Goal: Task Accomplishment & Management: Manage account settings

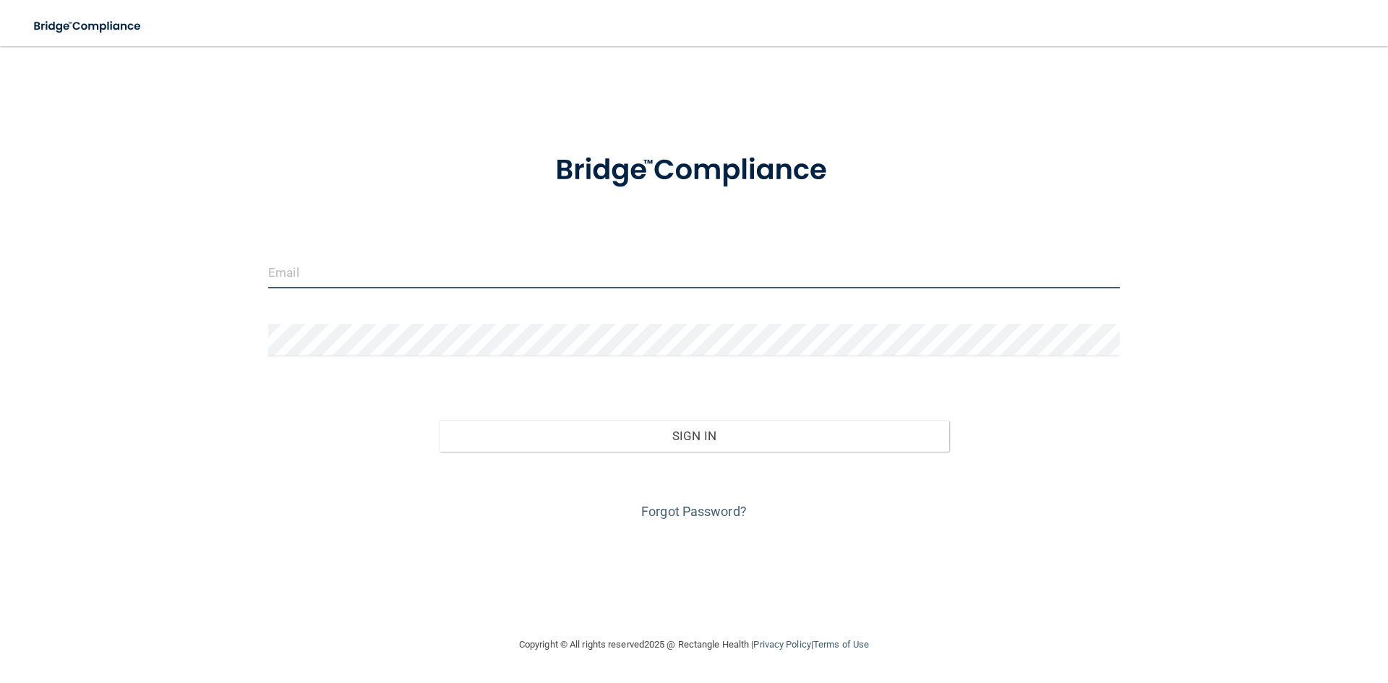
click at [314, 279] on input "email" at bounding box center [693, 272] width 851 height 33
type input "[EMAIL_ADDRESS][DOMAIN_NAME]"
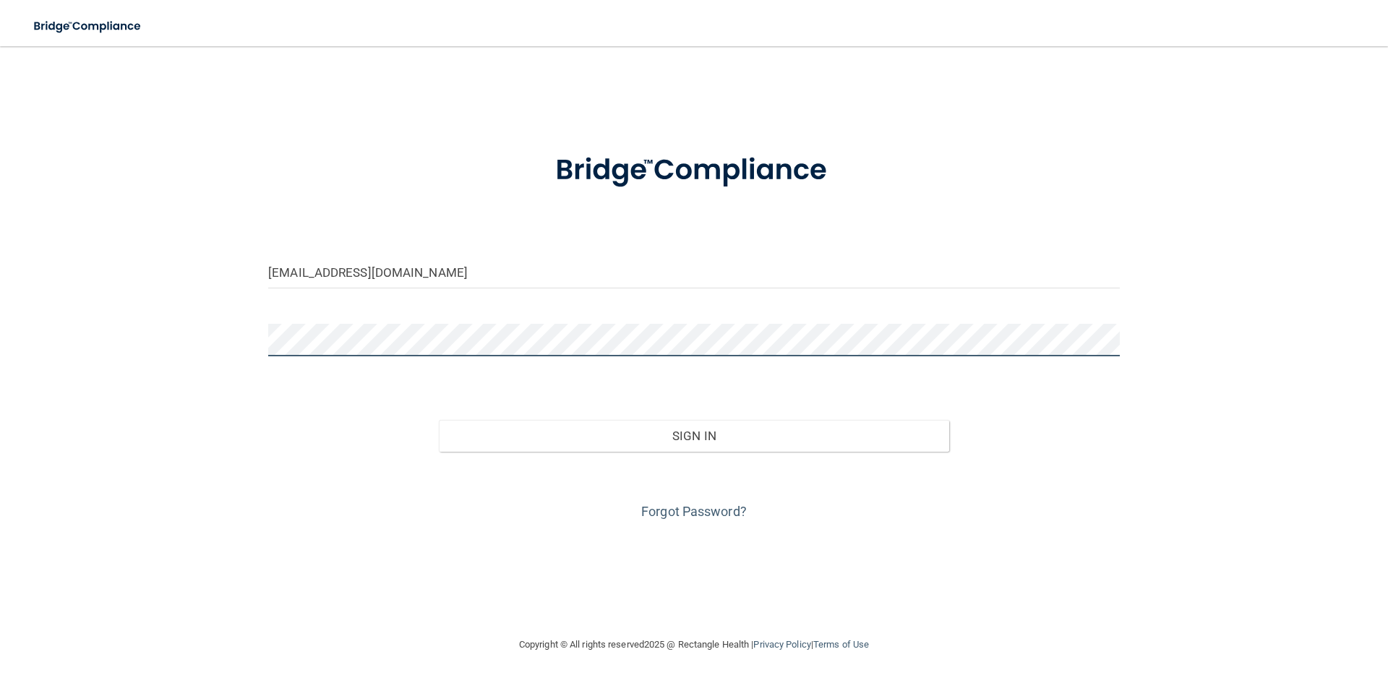
click at [439, 420] on button "Sign In" at bounding box center [694, 436] width 511 height 32
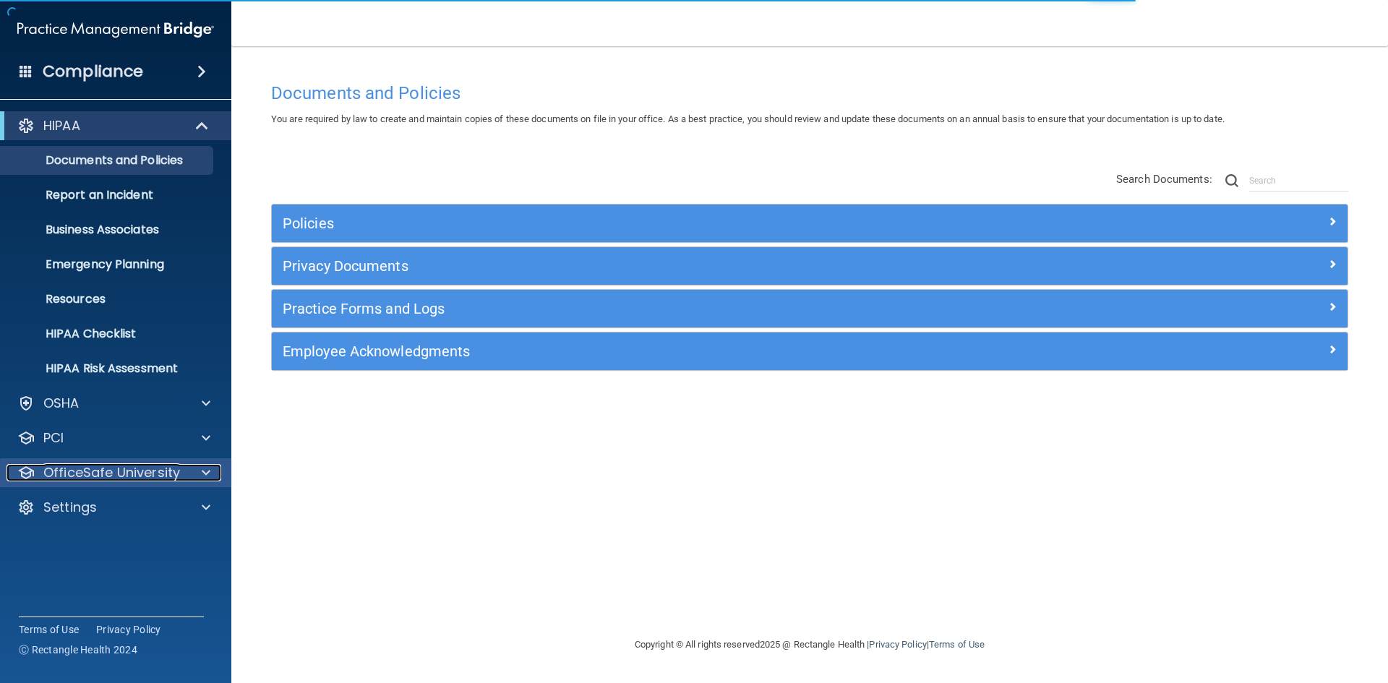
click at [95, 476] on p "OfficeSafe University" at bounding box center [111, 472] width 137 height 17
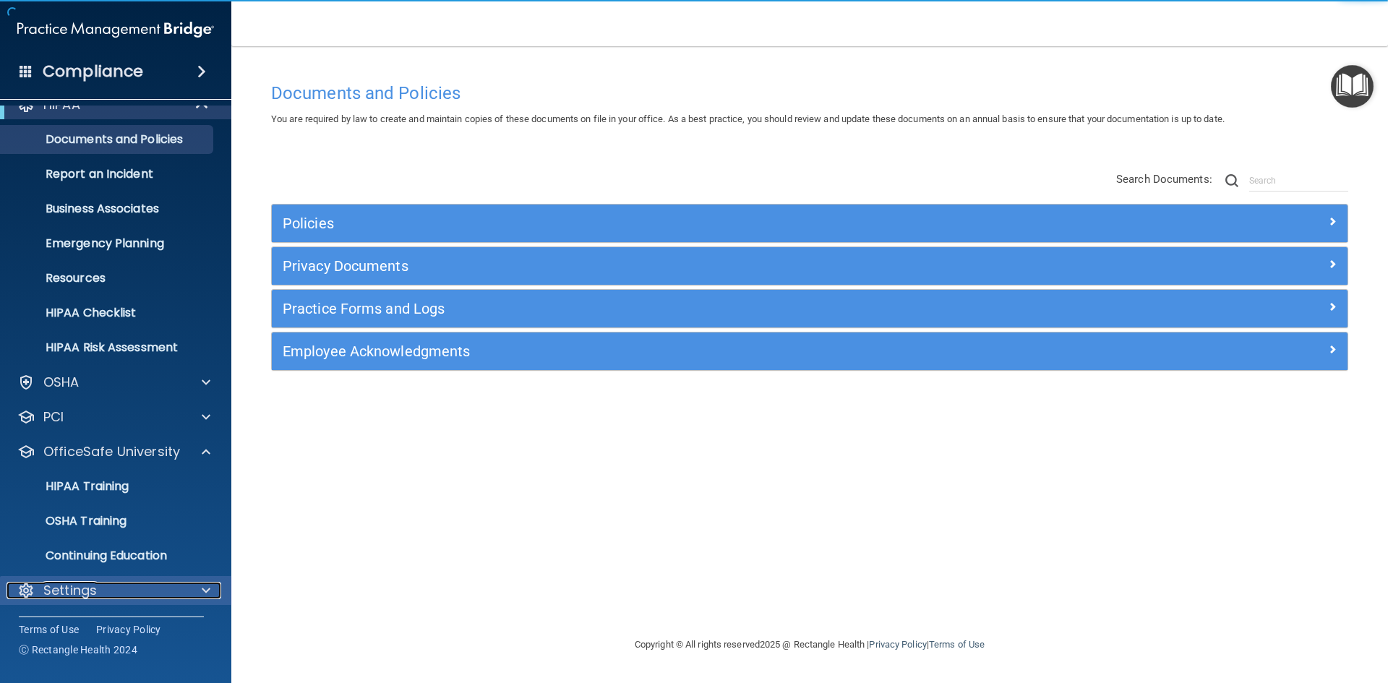
click at [78, 592] on p "Settings" at bounding box center [69, 590] width 53 height 17
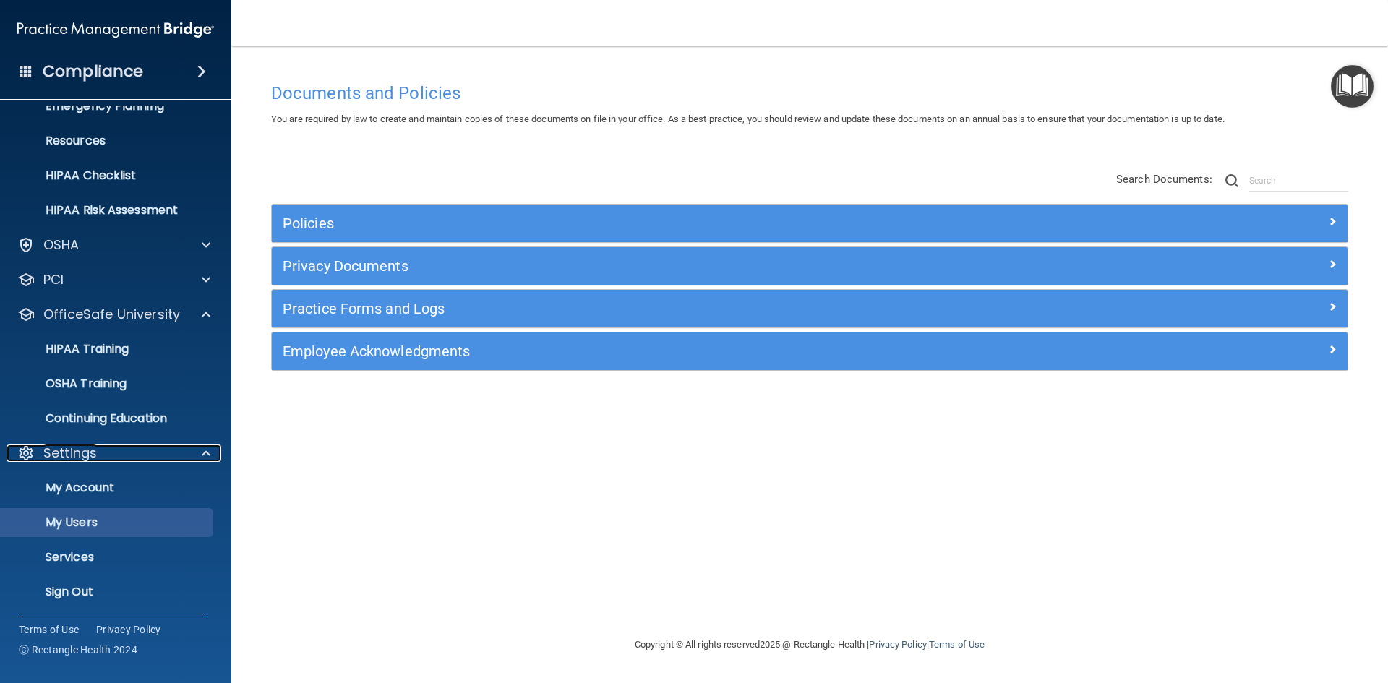
scroll to position [160, 0]
click at [93, 524] on p "My Users" at bounding box center [107, 521] width 197 height 14
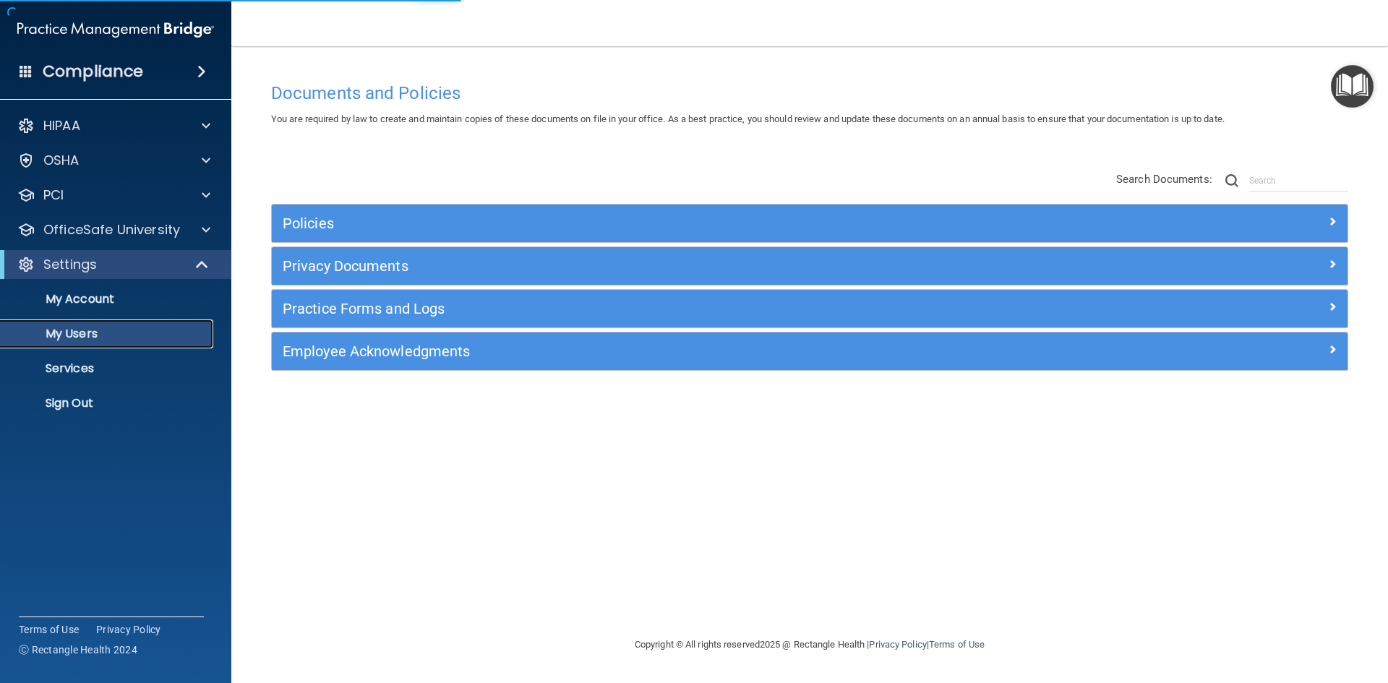
select select "20"
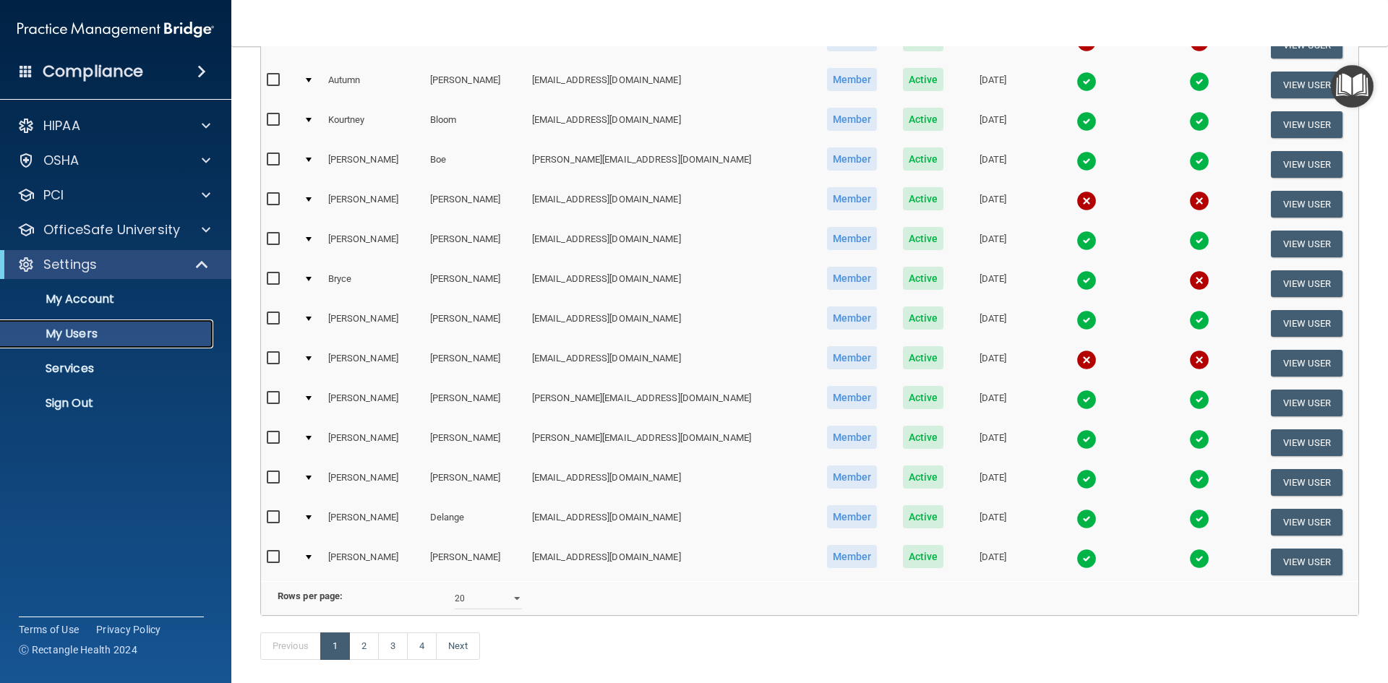
scroll to position [516, 0]
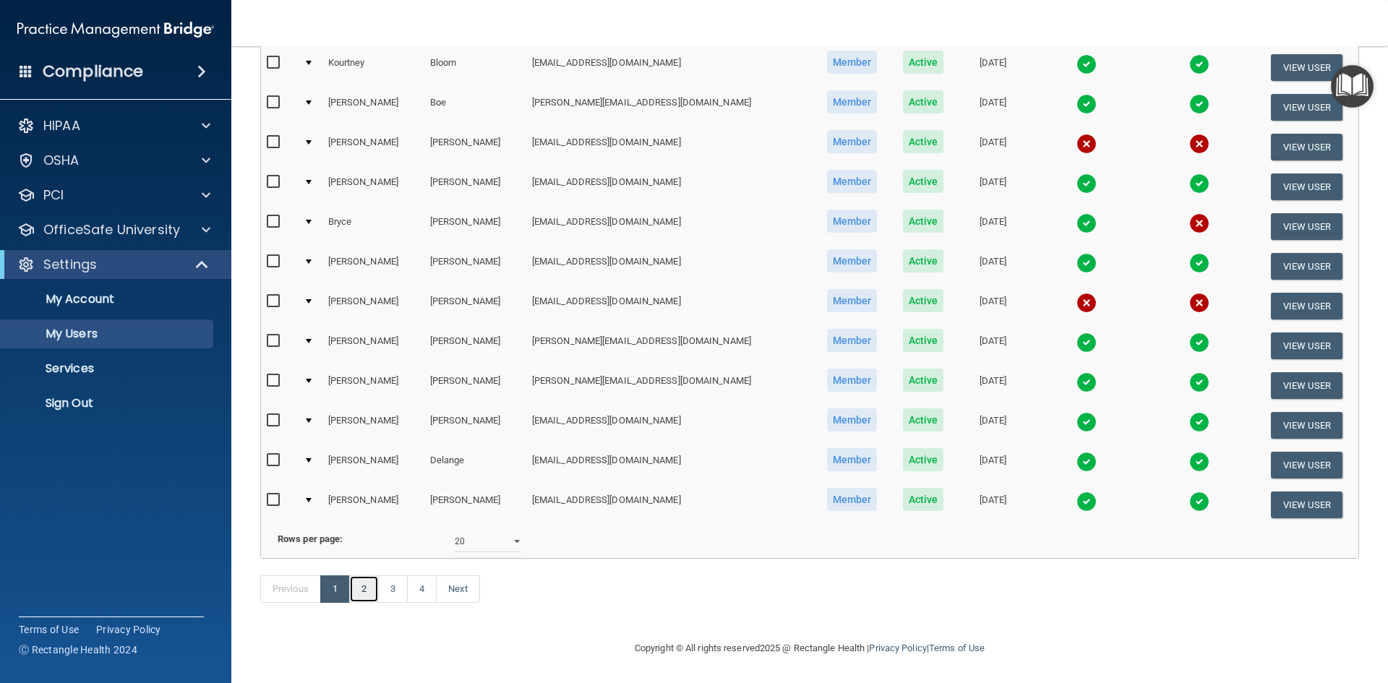
click at [369, 591] on link "2" at bounding box center [364, 588] width 30 height 27
select select "20"
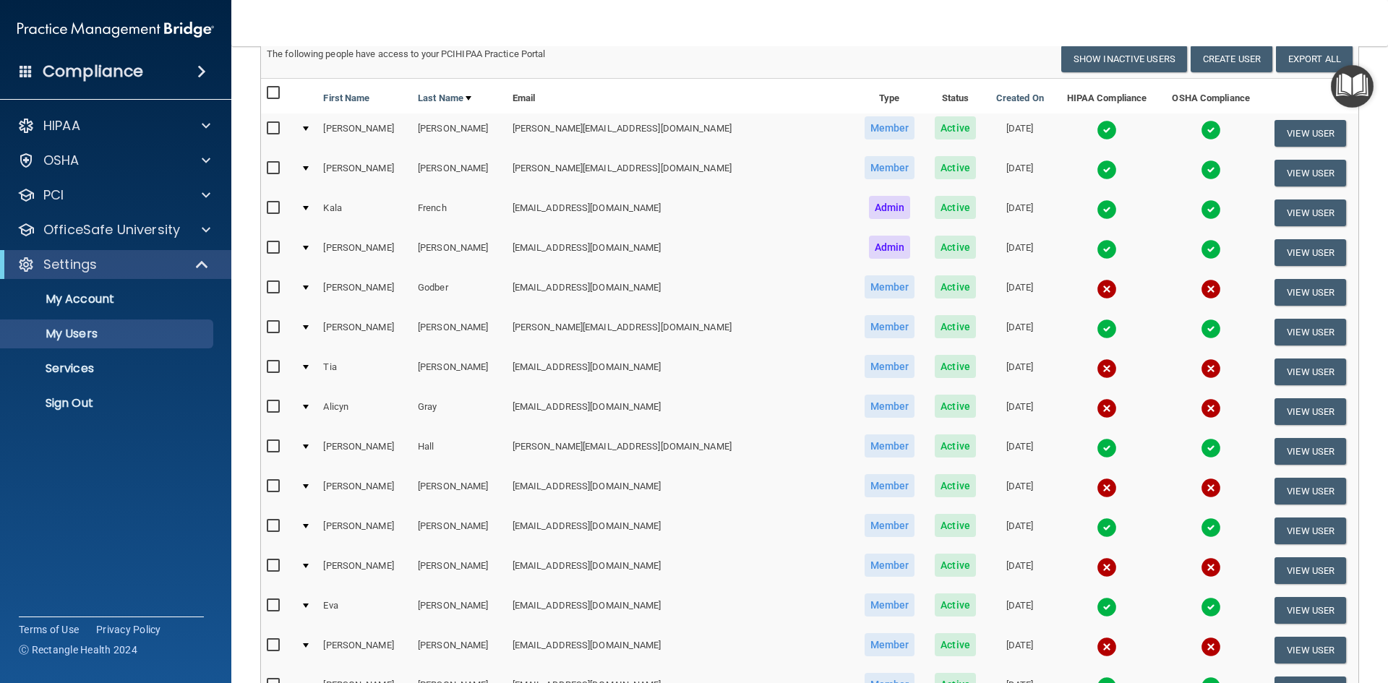
scroll to position [106, 0]
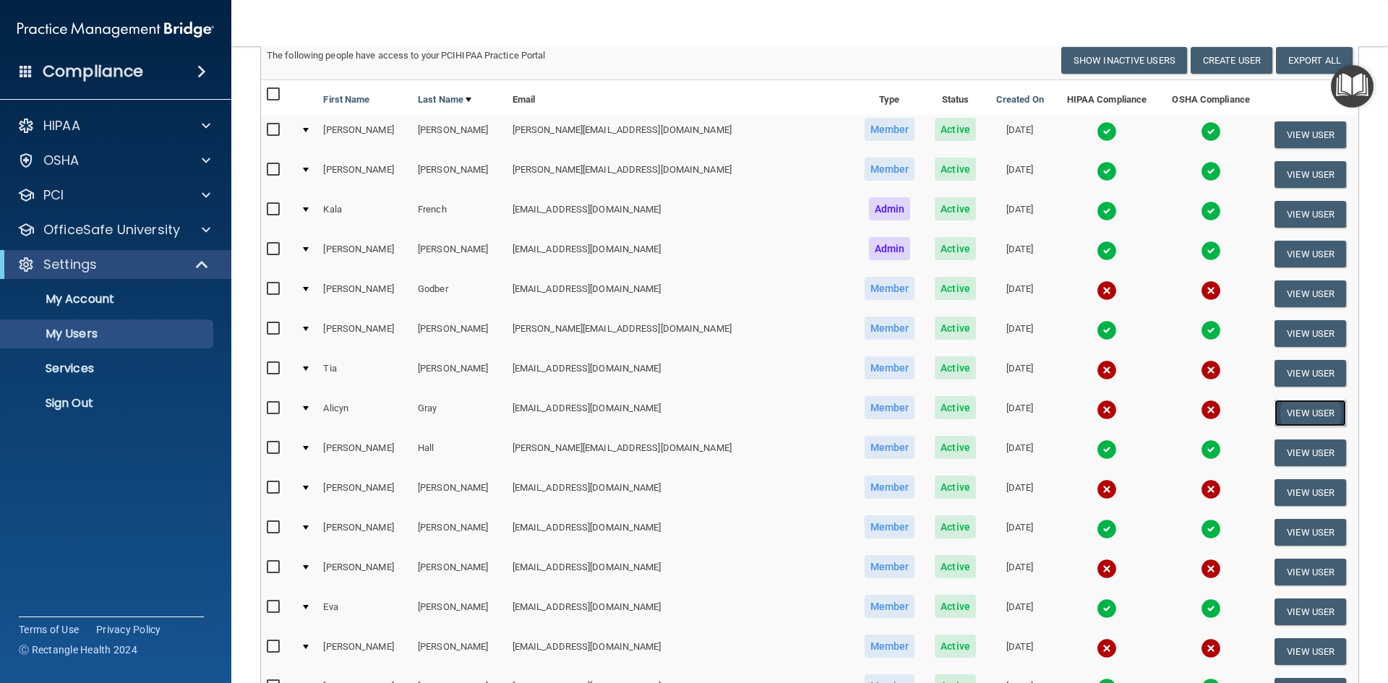
click at [1281, 409] on button "View User" at bounding box center [1310, 413] width 72 height 27
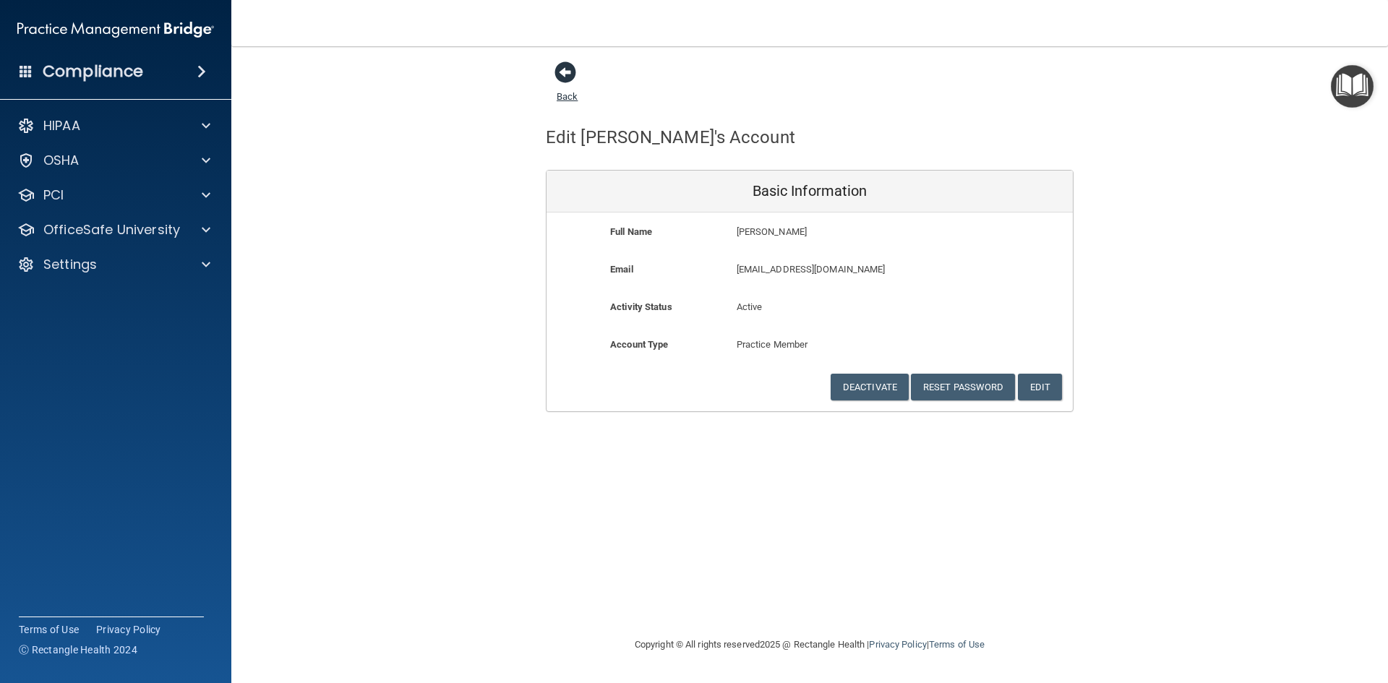
click at [568, 77] on span at bounding box center [565, 72] width 22 height 22
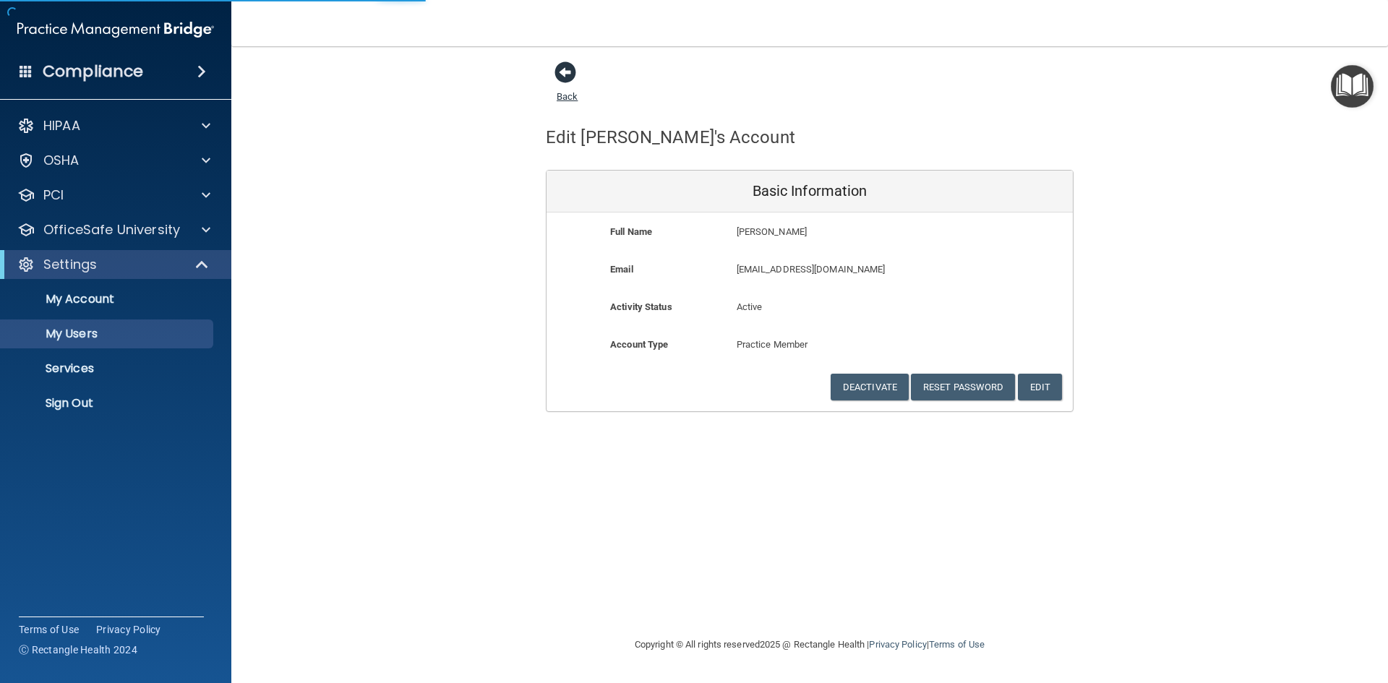
select select "20"
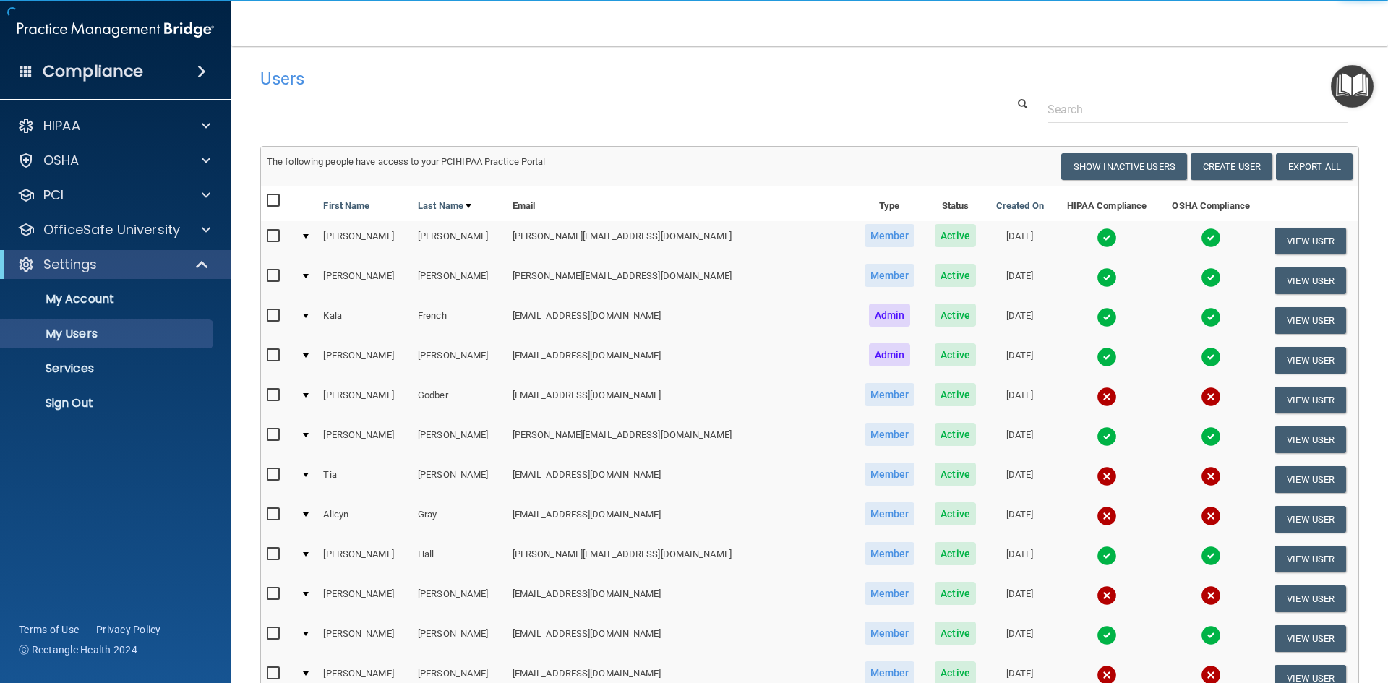
scroll to position [168, 0]
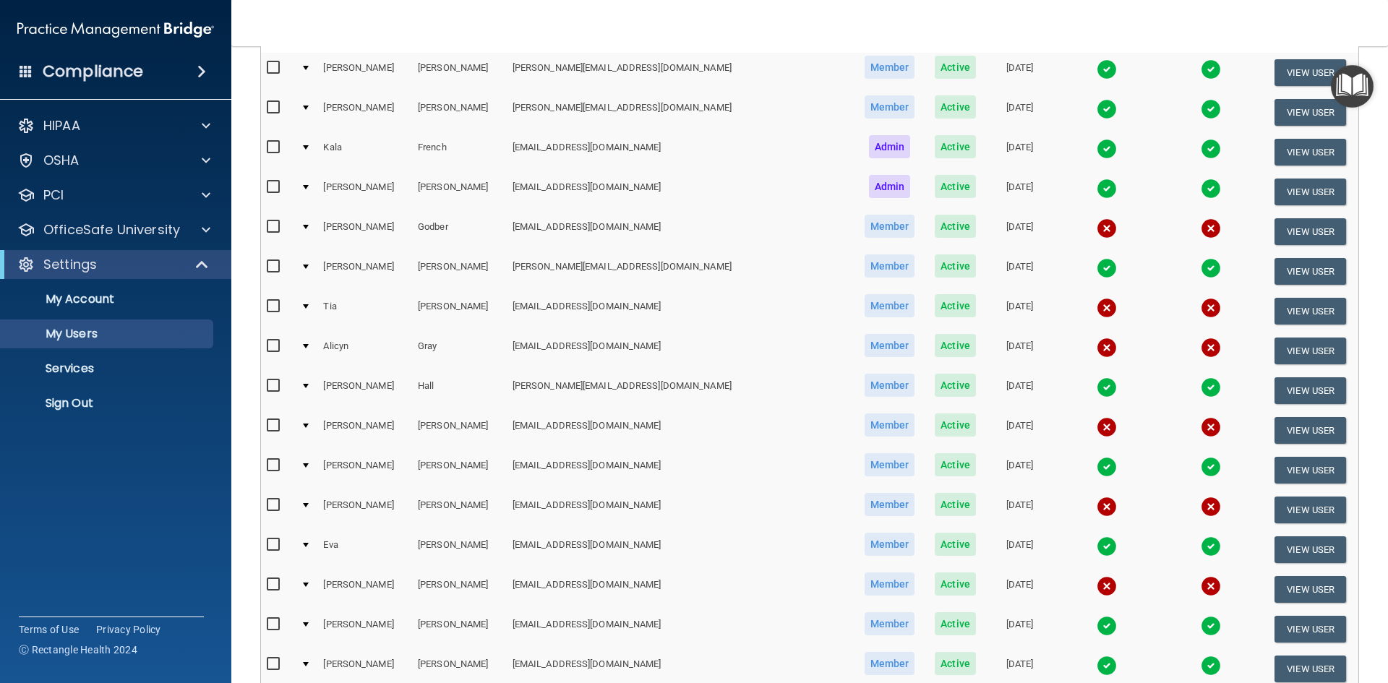
click at [273, 345] on input "checkbox" at bounding box center [275, 346] width 17 height 12
checkbox input "true"
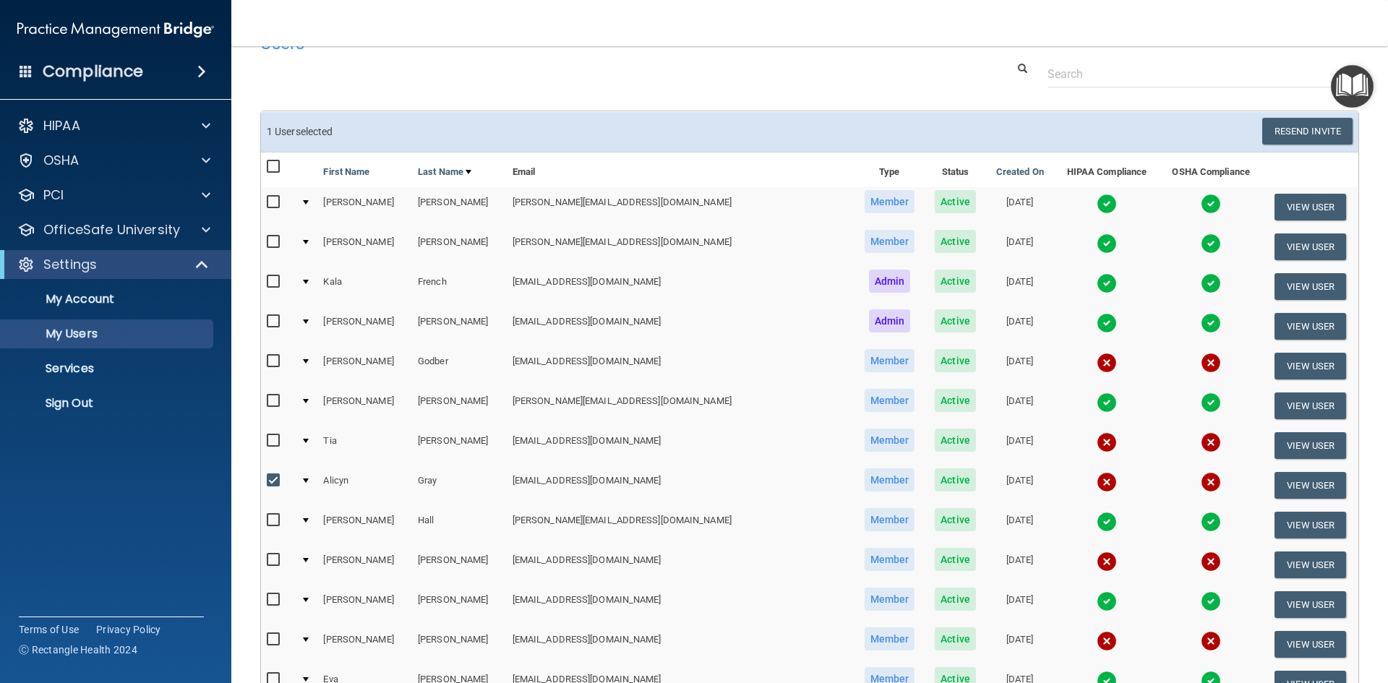
scroll to position [25, 0]
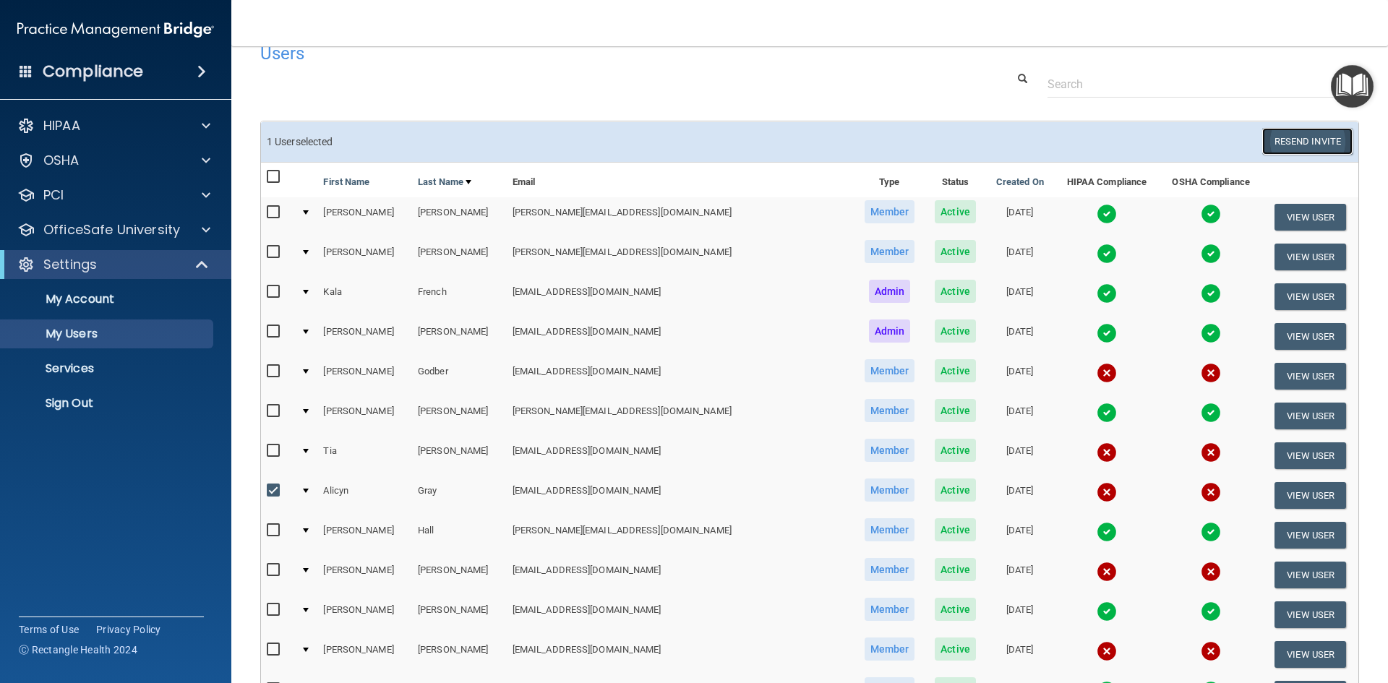
click at [1298, 144] on button "Resend Invite" at bounding box center [1307, 141] width 90 height 27
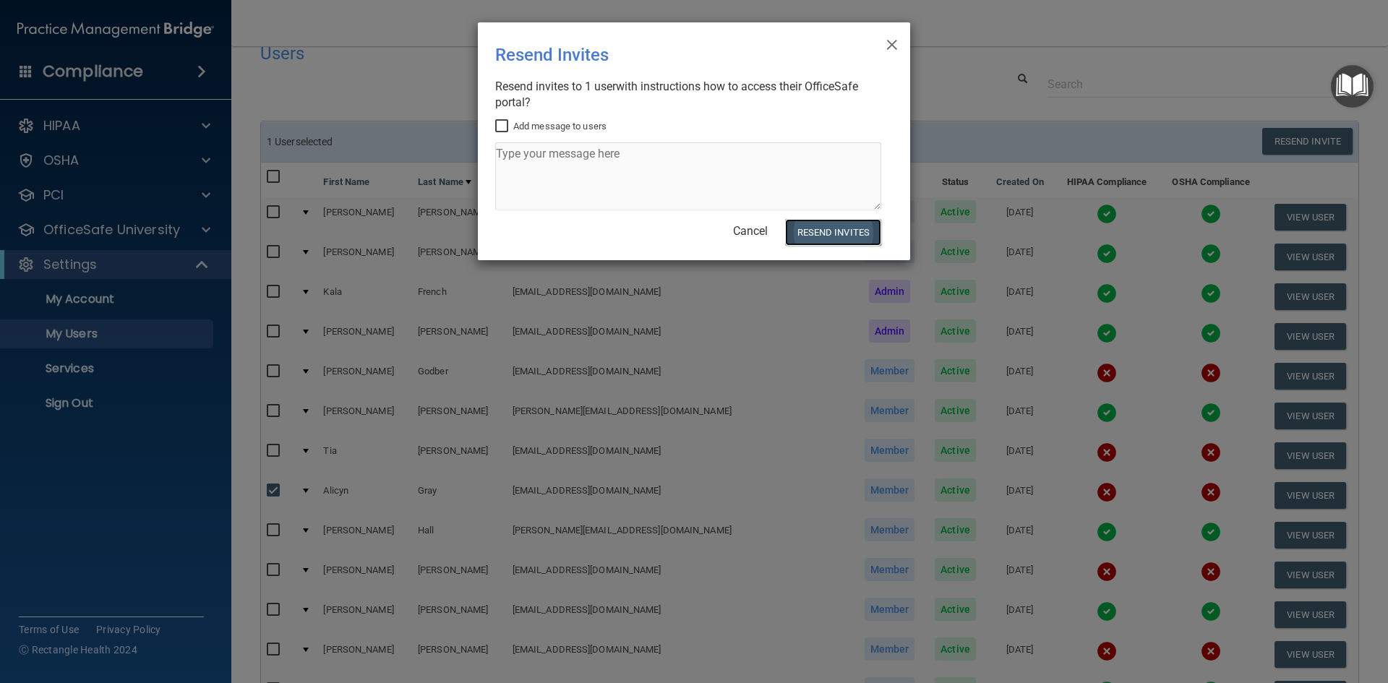
click at [802, 238] on button "Resend Invites" at bounding box center [833, 232] width 96 height 27
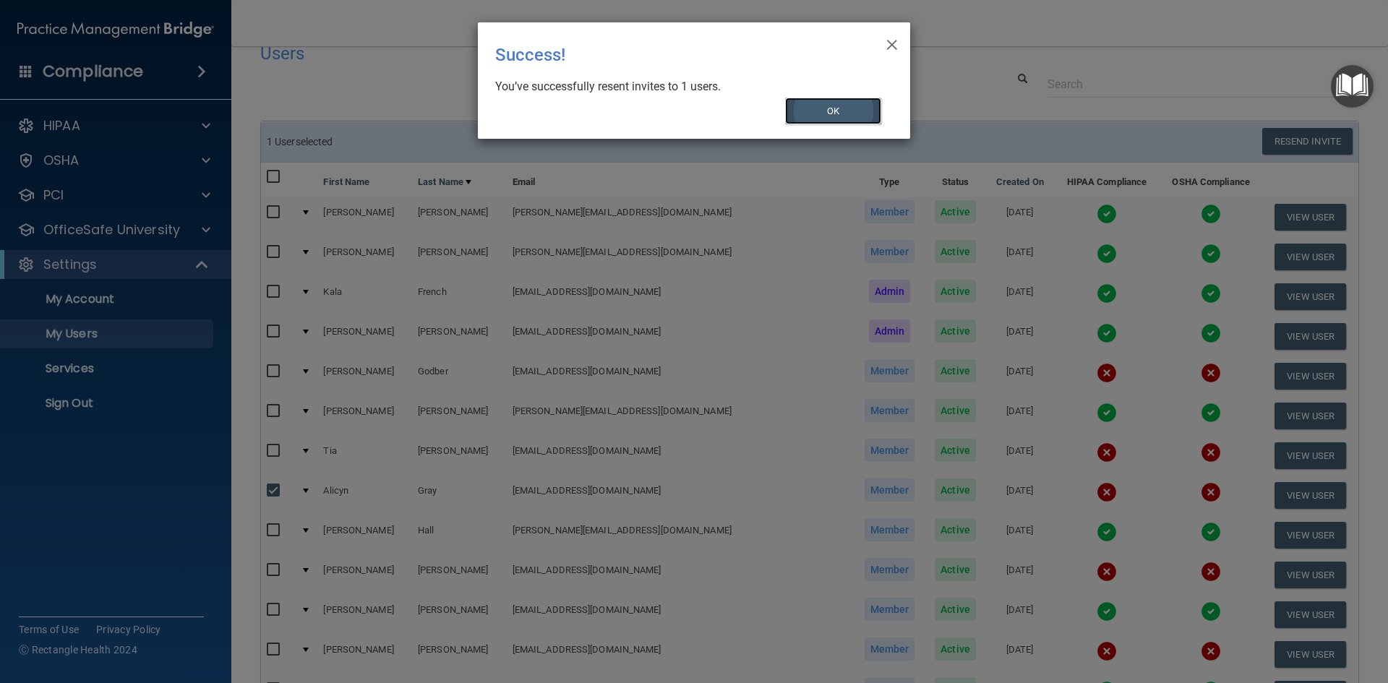
click at [849, 106] on button "OK" at bounding box center [833, 111] width 97 height 27
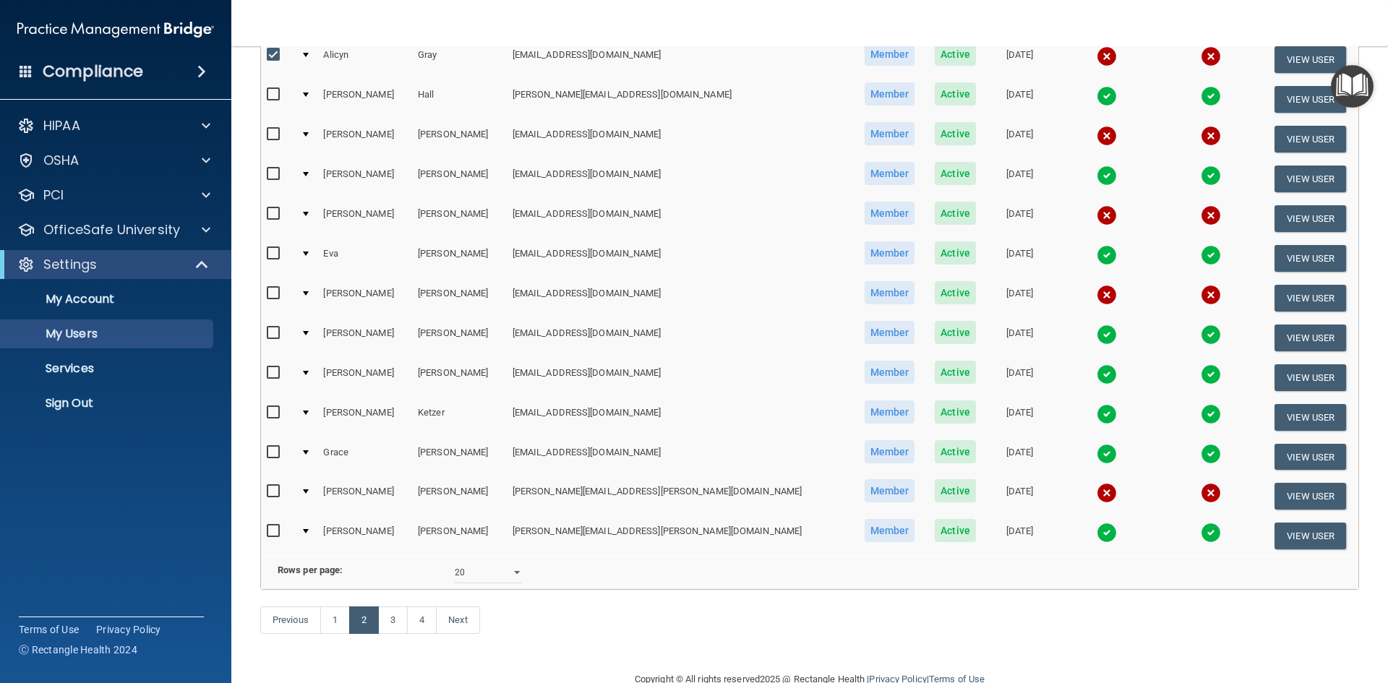
scroll to position [517, 0]
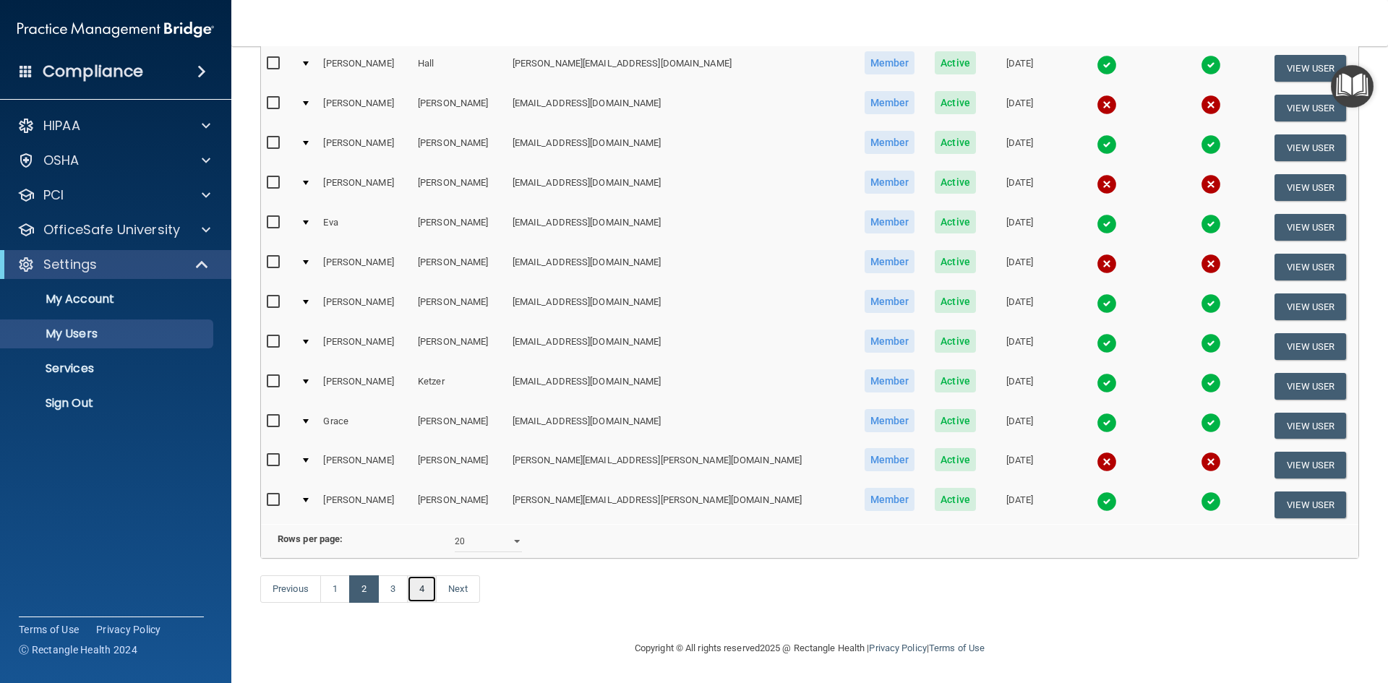
click at [421, 596] on link "4" at bounding box center [422, 588] width 30 height 27
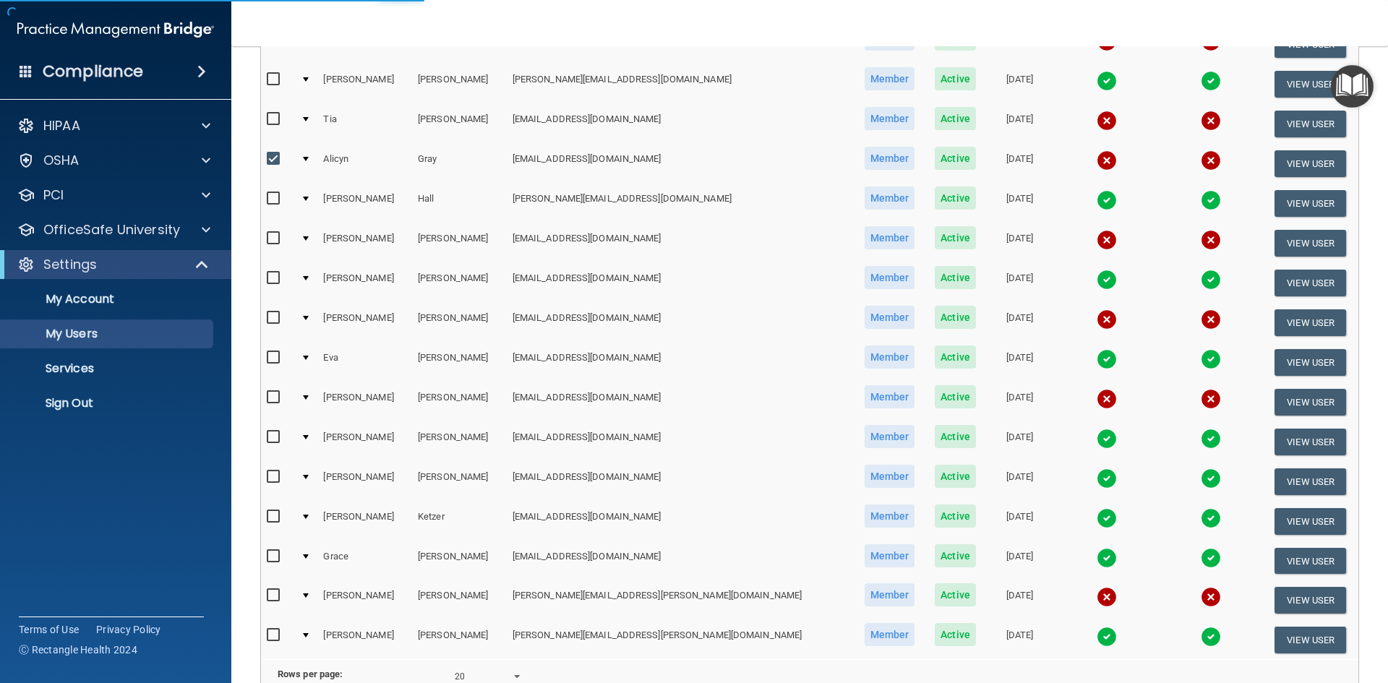
select select "20"
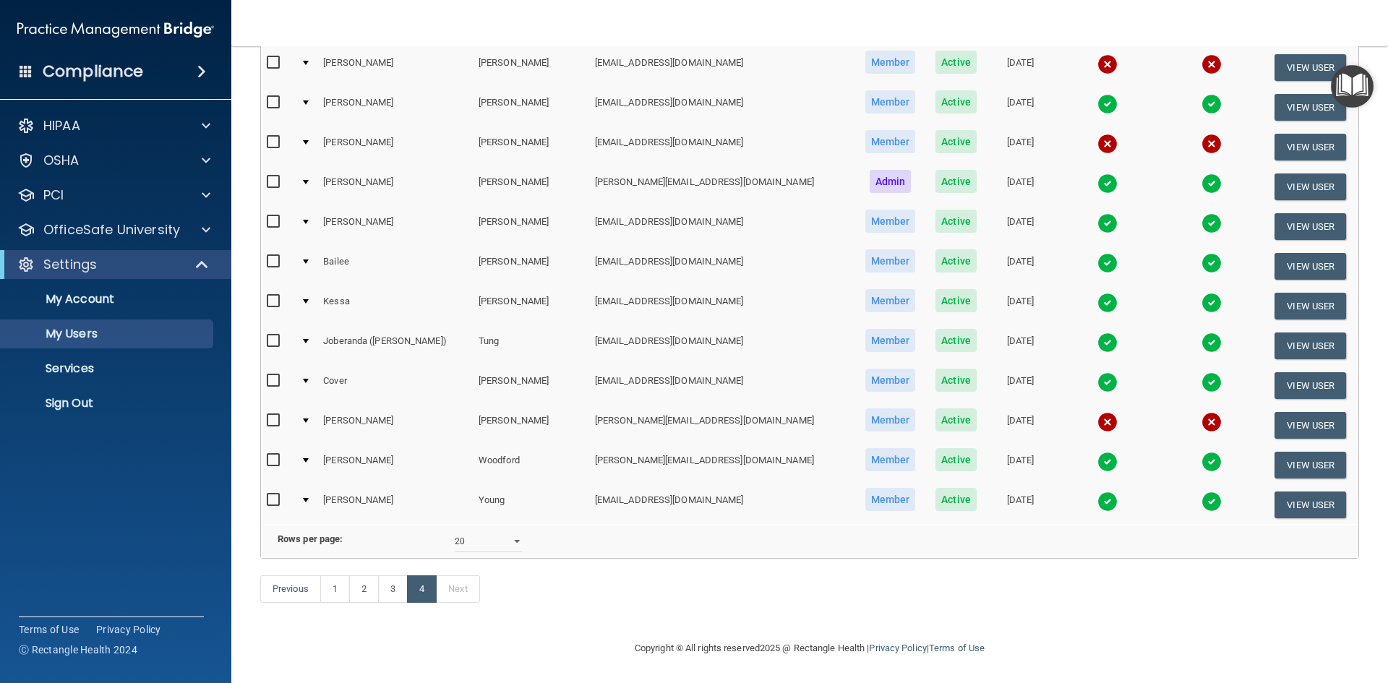
click at [275, 415] on input "checkbox" at bounding box center [275, 421] width 17 height 12
checkbox input "true"
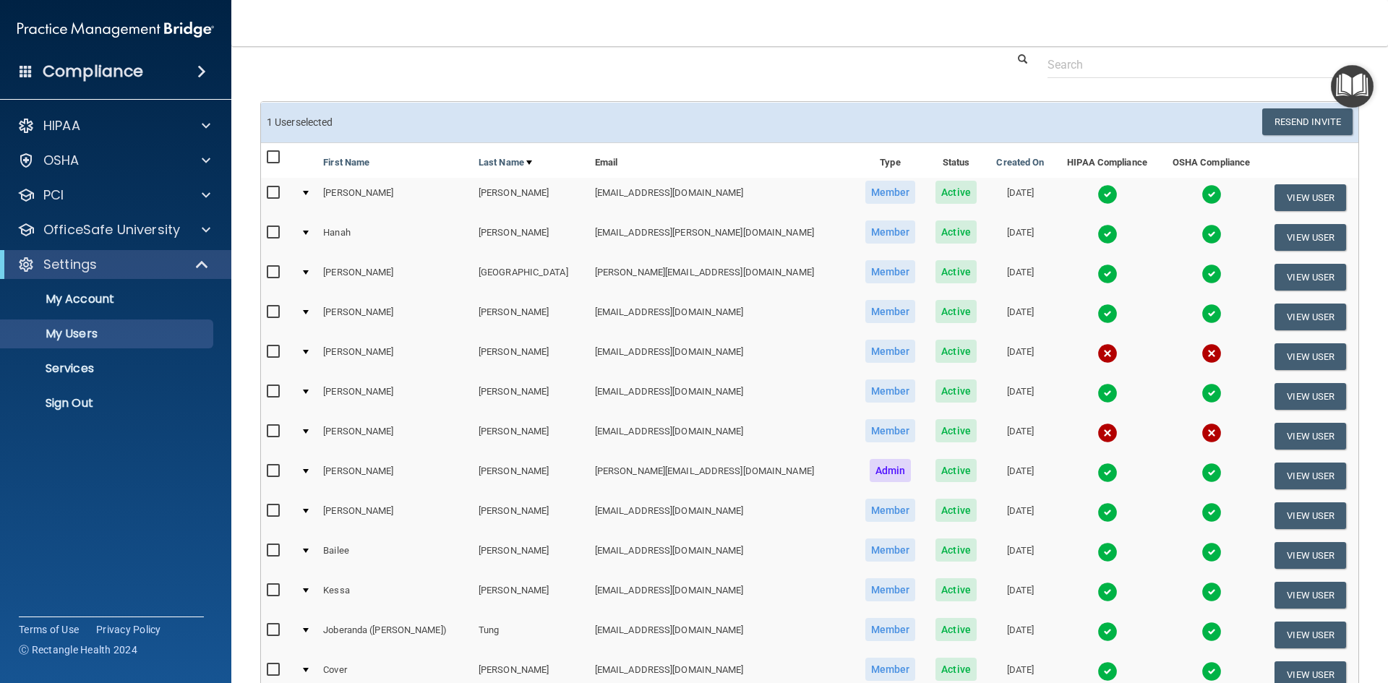
scroll to position [0, 0]
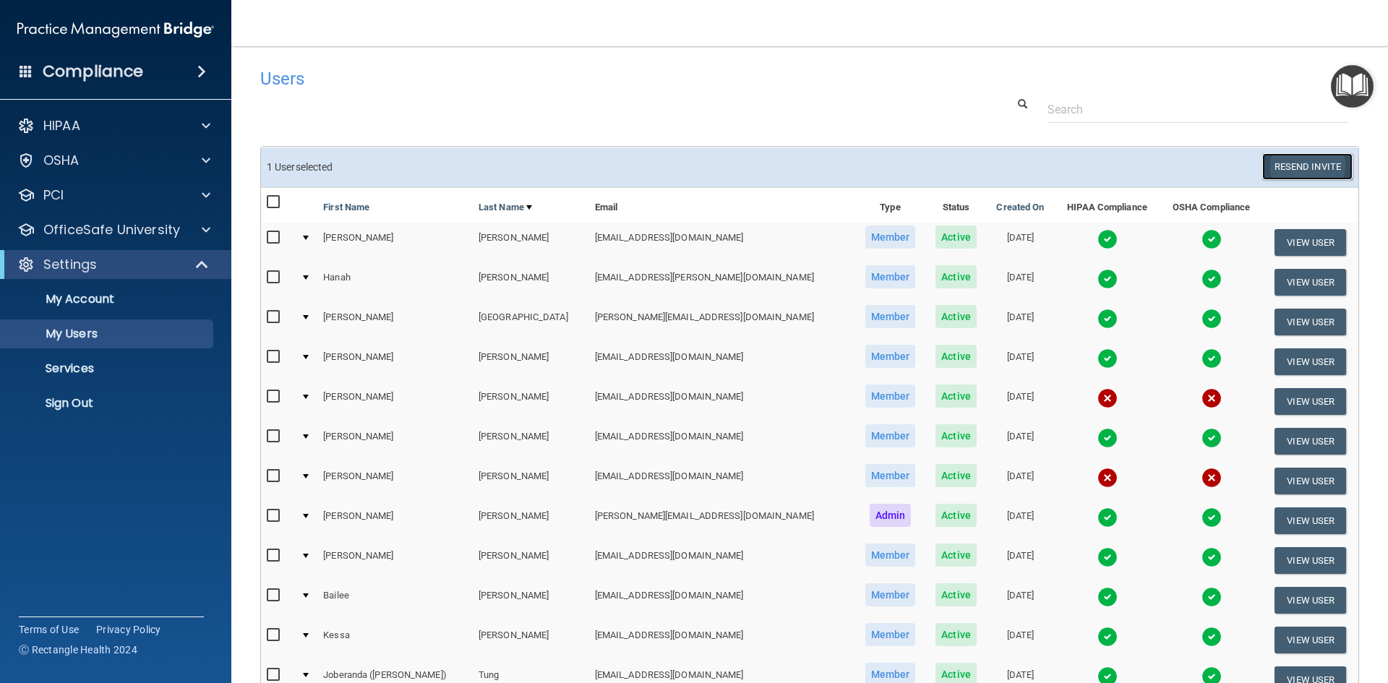
click at [1301, 168] on button "Resend Invite" at bounding box center [1307, 166] width 90 height 27
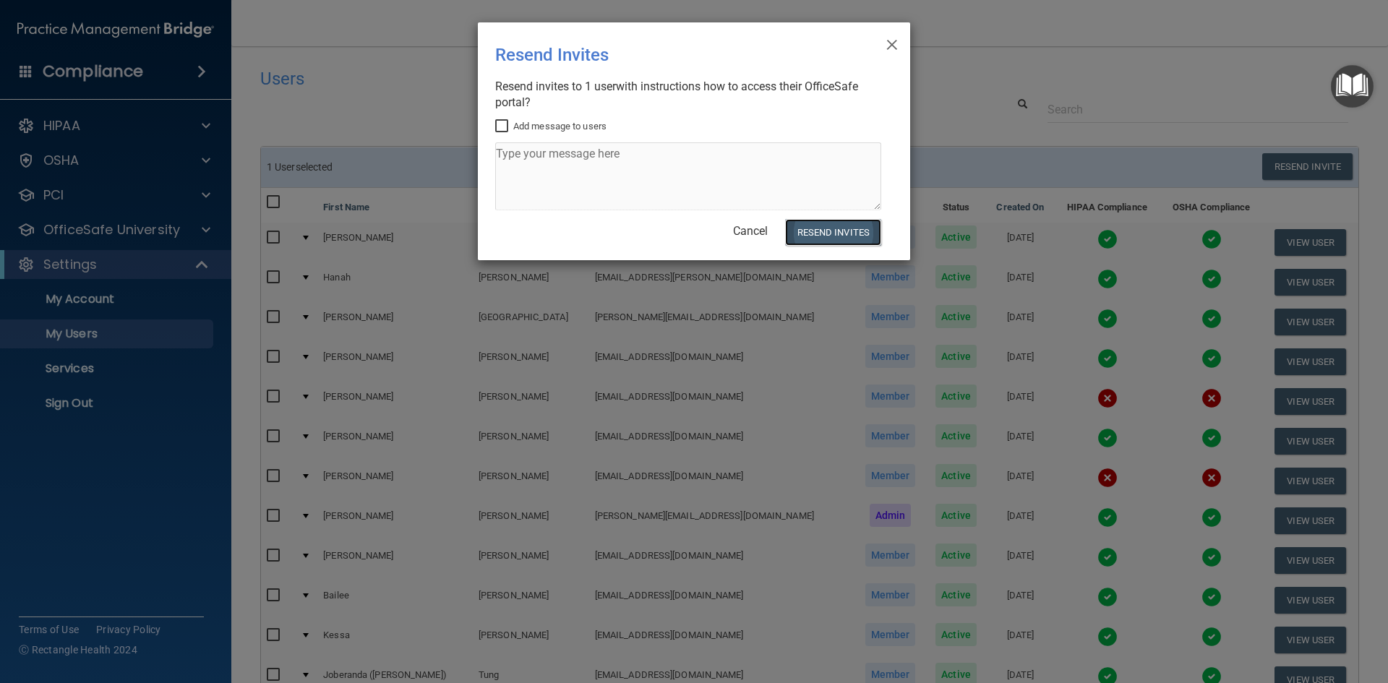
click at [833, 233] on button "Resend Invites" at bounding box center [833, 232] width 96 height 27
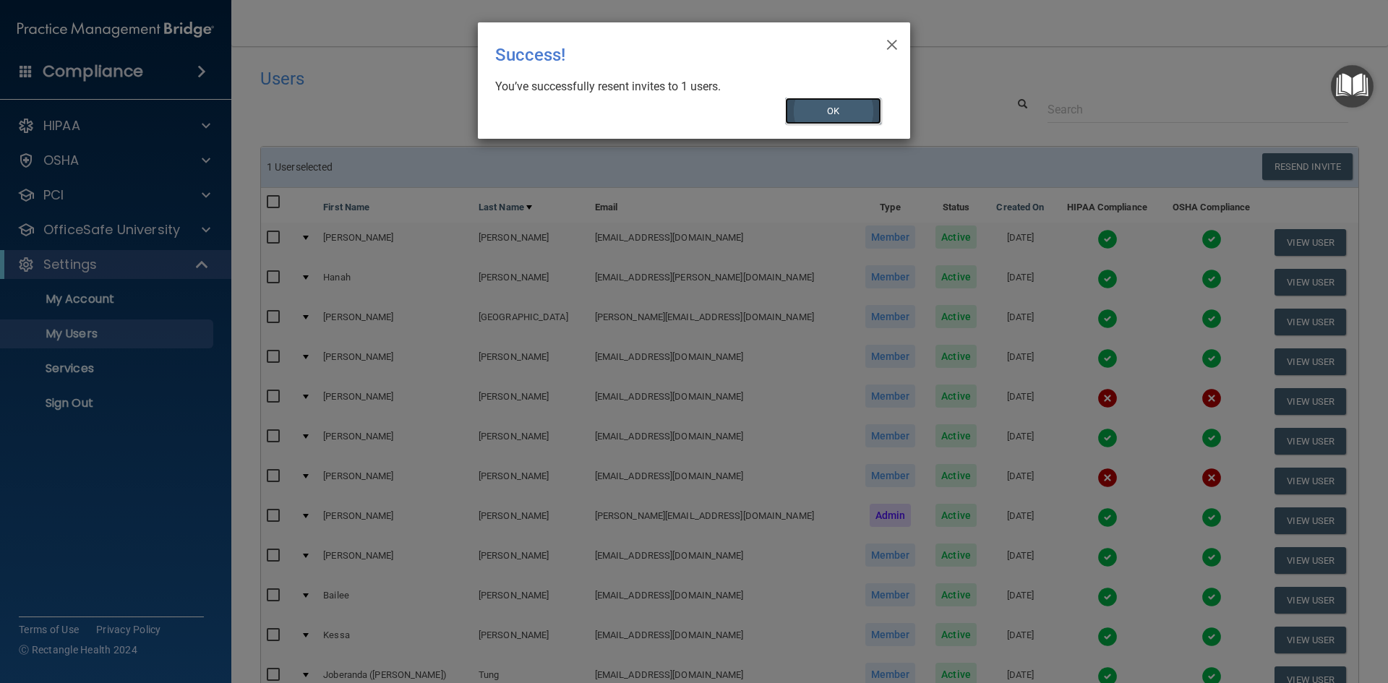
click at [825, 105] on button "OK" at bounding box center [833, 111] width 97 height 27
